Goal: Information Seeking & Learning: Learn about a topic

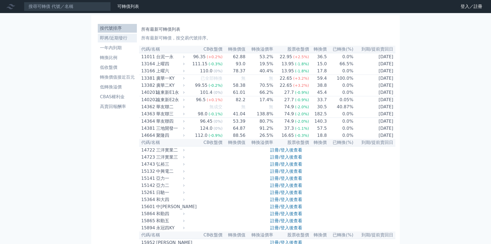
click at [117, 38] on li "即將/近期發行" at bounding box center [117, 38] width 39 height 7
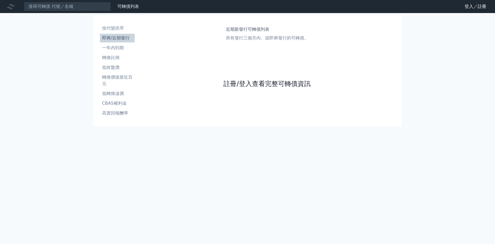
click at [225, 81] on link "註冊/登入查看完整可轉債資訊" at bounding box center [267, 83] width 87 height 9
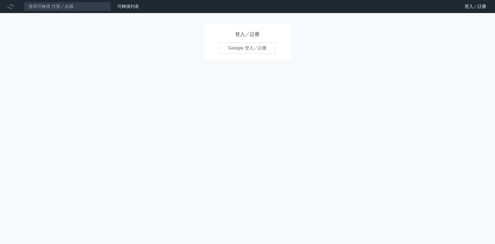
click at [226, 45] on link "Google 登入／註冊" at bounding box center [247, 47] width 57 height 11
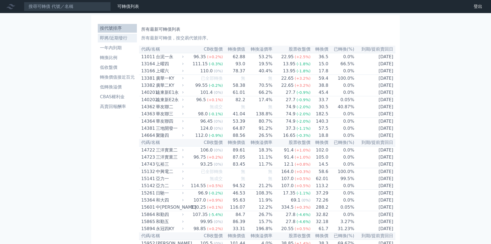
click at [117, 36] on li "即將/近期發行" at bounding box center [117, 38] width 39 height 7
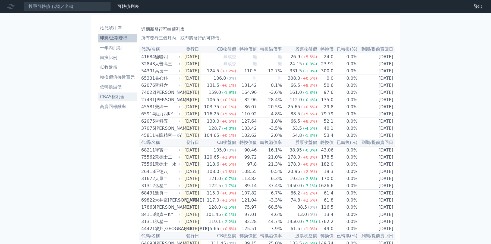
click at [111, 99] on li "CBAS權利金" at bounding box center [117, 96] width 39 height 7
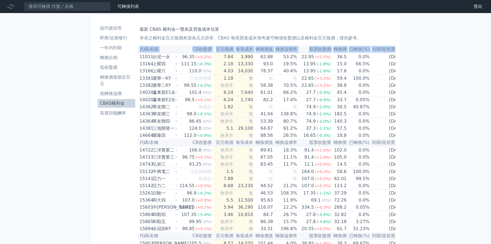
scroll to position [0, 2]
drag, startPoint x: 140, startPoint y: 57, endPoint x: 436, endPoint y: 95, distance: 298.5
copy table "代碼/名稱 CB收盤價 百元報價 每張成本 轉換價值 轉換溢價率 股票收盤價 轉換價 已轉換(%) 到期/提前賣回日"
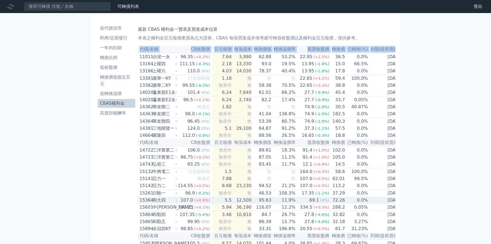
copy table "代碼/名稱 CB收盤價 百元報價 每張成本 轉換價值 轉換溢價率 股票收盤價 轉換價 已轉換(%) 到期/提前賣回日"
